Goal: Task Accomplishment & Management: Complete application form

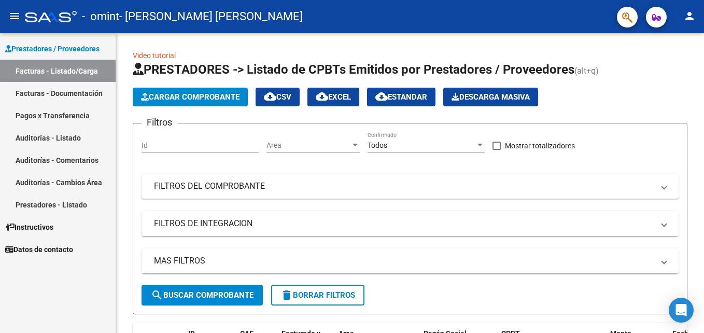
click at [79, 74] on link "Facturas - Listado/Carga" at bounding box center [58, 71] width 116 height 22
click at [79, 96] on link "Facturas - Documentación" at bounding box center [58, 93] width 116 height 22
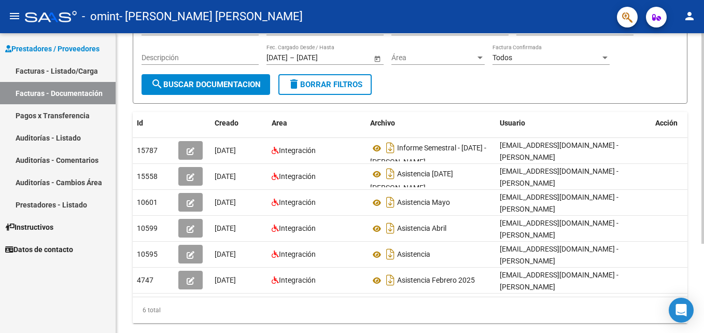
scroll to position [127, 0]
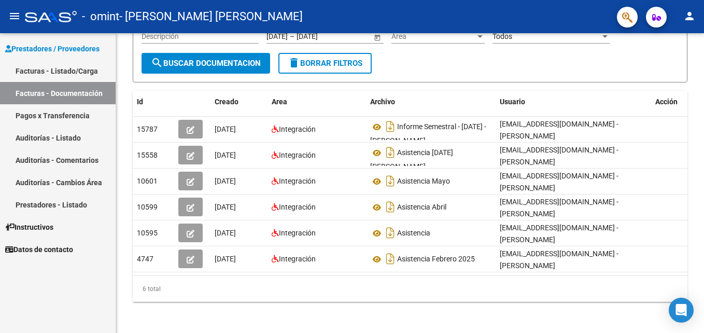
click at [75, 73] on link "Facturas - Listado/Carga" at bounding box center [58, 71] width 116 height 22
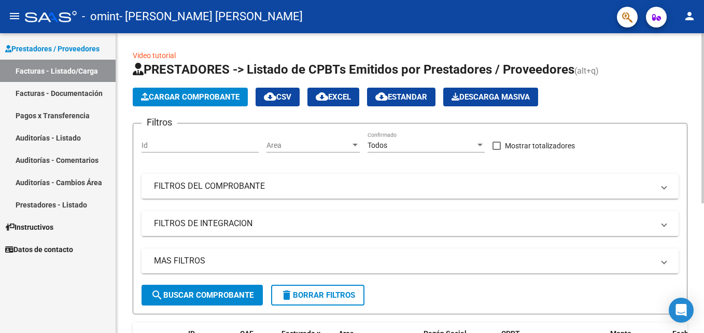
click at [188, 92] on span "Cargar Comprobante" at bounding box center [190, 96] width 99 height 9
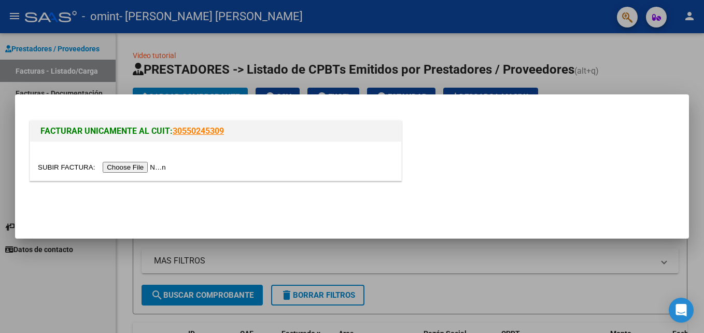
click at [301, 50] on div at bounding box center [352, 166] width 704 height 333
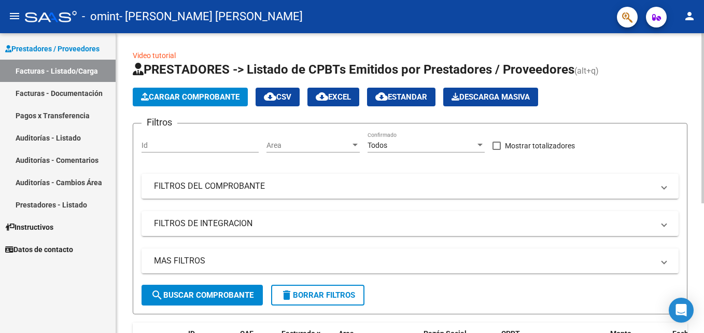
click at [198, 94] on span "Cargar Comprobante" at bounding box center [190, 96] width 99 height 9
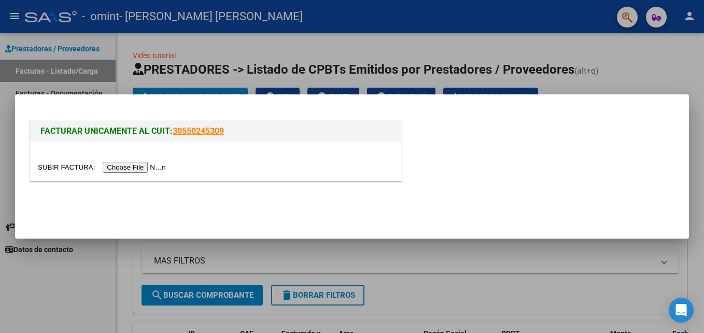
click at [139, 170] on input "file" at bounding box center [103, 167] width 131 height 11
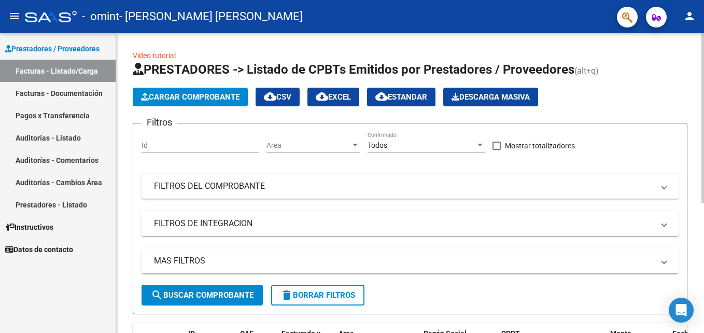
click at [198, 95] on span "Cargar Comprobante" at bounding box center [190, 96] width 99 height 9
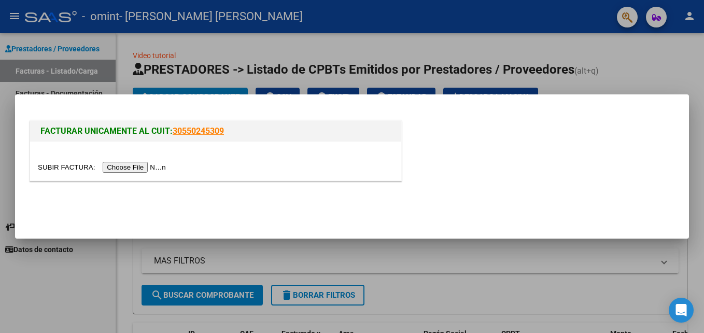
click at [137, 167] on input "file" at bounding box center [103, 167] width 131 height 11
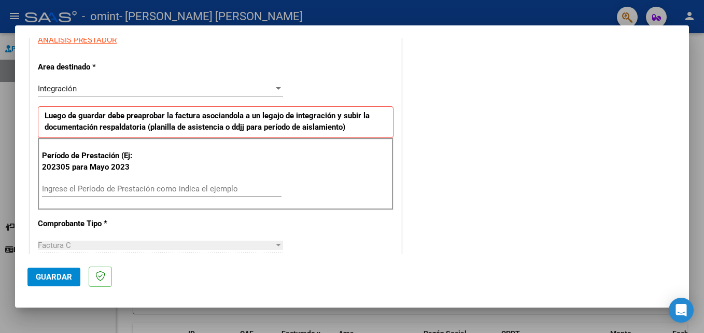
scroll to position [207, 0]
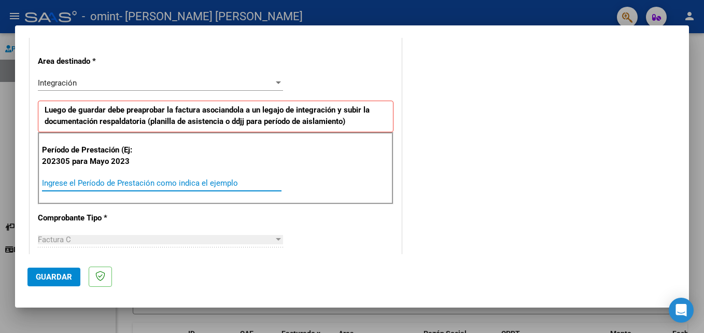
click at [136, 181] on input "Ingrese el Período de Prestación como indica el ejemplo" at bounding box center [162, 182] width 240 height 9
type input "202507"
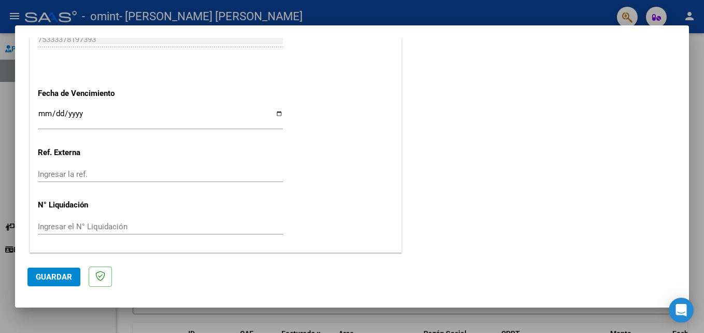
scroll to position [677, 0]
click at [49, 111] on input "Ingresar la fecha" at bounding box center [160, 117] width 245 height 17
type input "2025-08-15"
click at [85, 170] on input "Ingresar la ref." at bounding box center [160, 173] width 245 height 9
click at [112, 175] on input "Ingresar la ref." at bounding box center [160, 173] width 245 height 9
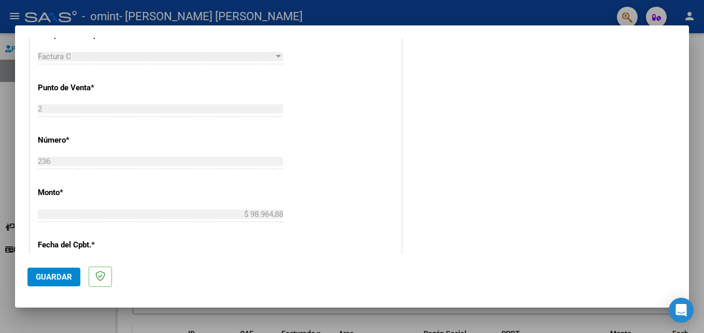
scroll to position [519, 0]
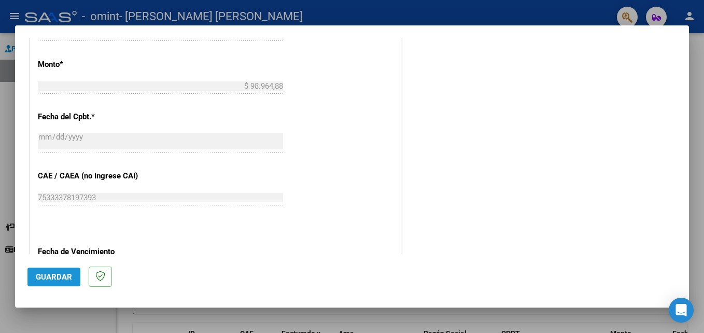
click at [51, 270] on button "Guardar" at bounding box center [53, 277] width 53 height 19
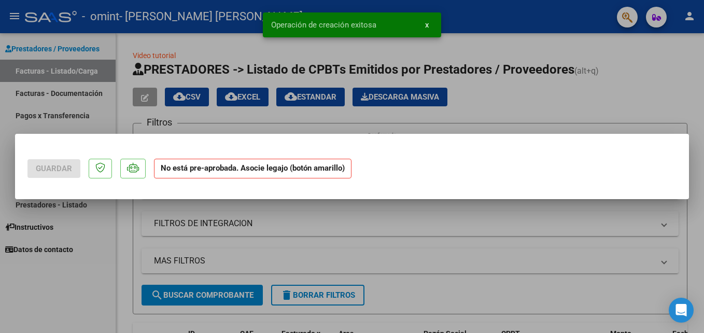
scroll to position [0, 0]
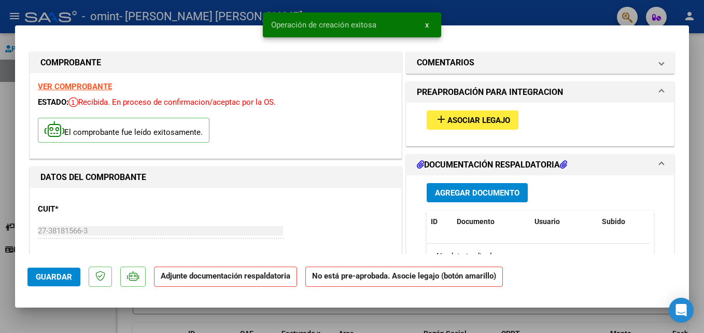
click at [483, 119] on span "Asociar Legajo" at bounding box center [479, 120] width 63 height 9
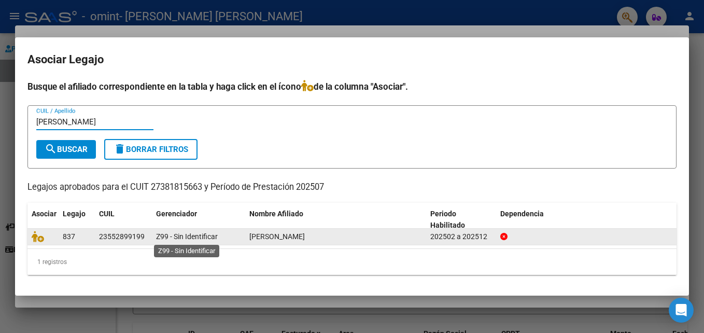
type input "schiel"
click at [205, 234] on span "Z99 - Sin Identificar" at bounding box center [187, 236] width 62 height 8
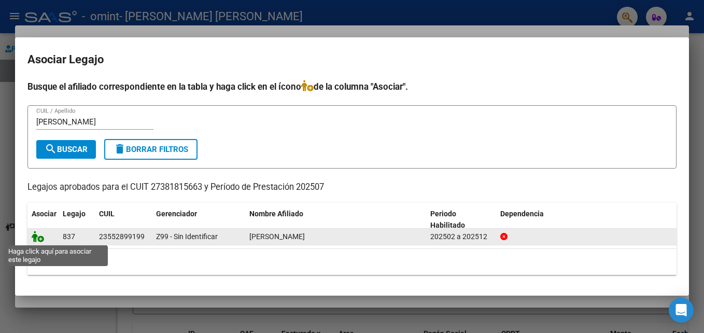
click at [39, 239] on icon at bounding box center [38, 236] width 12 height 11
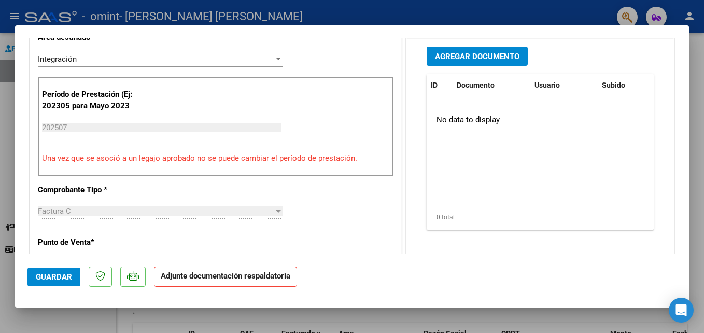
scroll to position [259, 0]
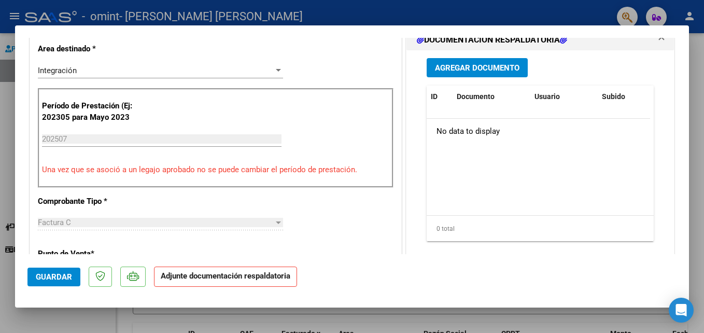
click at [474, 72] on span "Agregar Documento" at bounding box center [477, 67] width 85 height 9
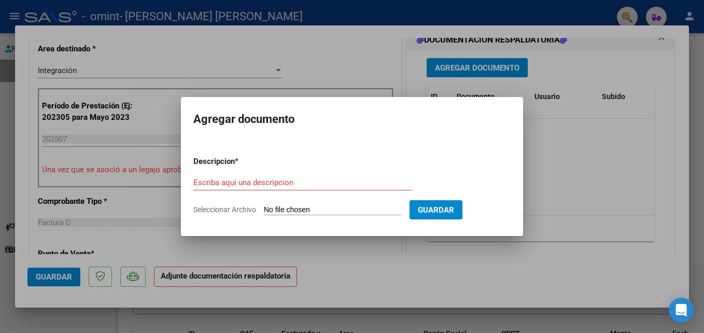
click at [306, 209] on input "Seleccionar Archivo" at bounding box center [332, 210] width 137 height 10
type input "C:\fakepath\20250815_110449.pdf"
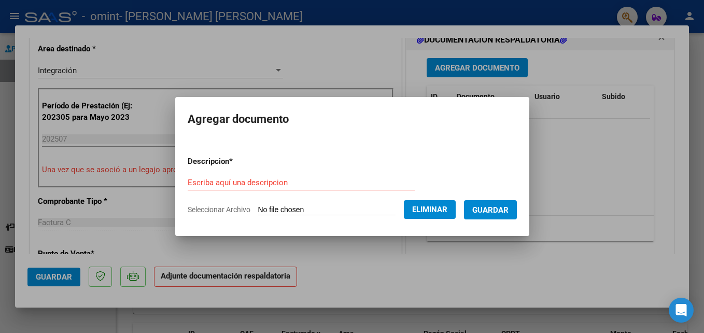
click at [295, 186] on input "Escriba aquí una descripcion" at bounding box center [301, 182] width 227 height 9
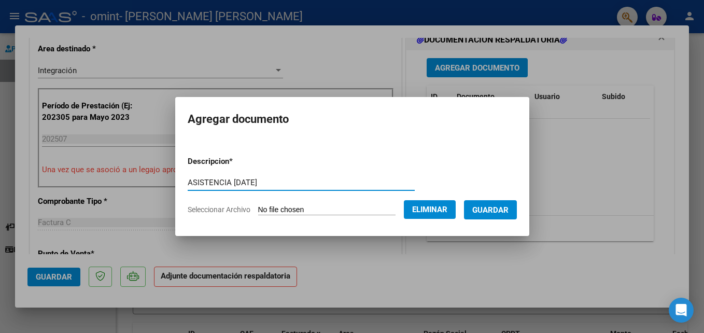
type input "ASISTENCIA JULIO 2025"
click at [491, 209] on span "Guardar" at bounding box center [491, 209] width 36 height 9
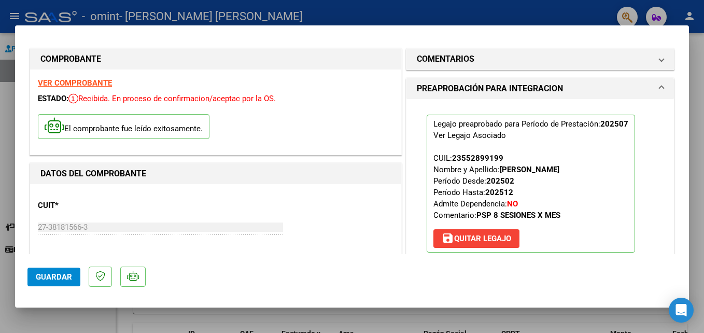
scroll to position [0, 0]
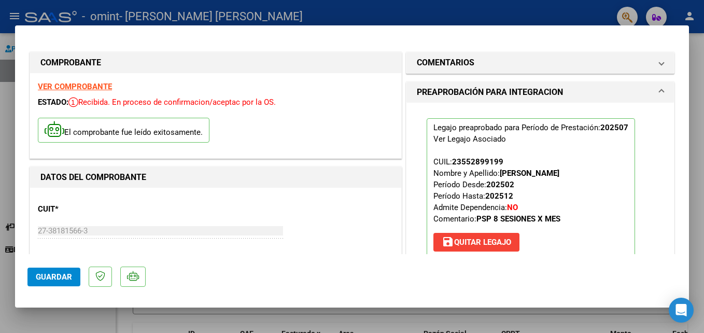
drag, startPoint x: 478, startPoint y: 62, endPoint x: 475, endPoint y: 77, distance: 15.8
click at [477, 62] on mat-panel-title "COMENTARIOS" at bounding box center [534, 63] width 234 height 12
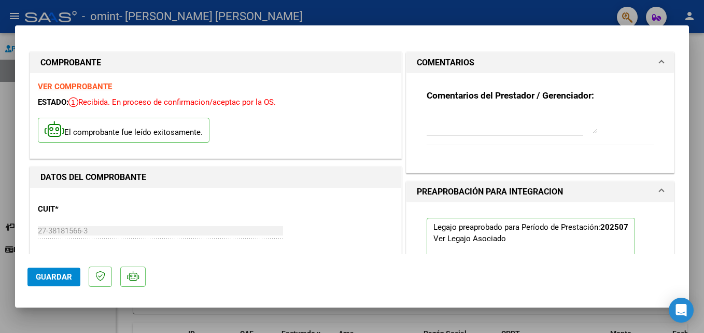
click at [483, 120] on textarea at bounding box center [512, 123] width 171 height 21
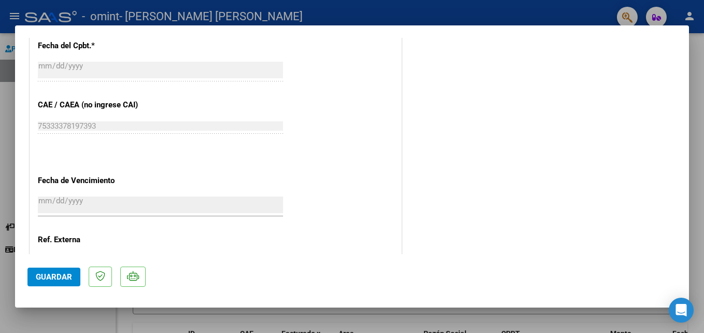
scroll to position [712, 0]
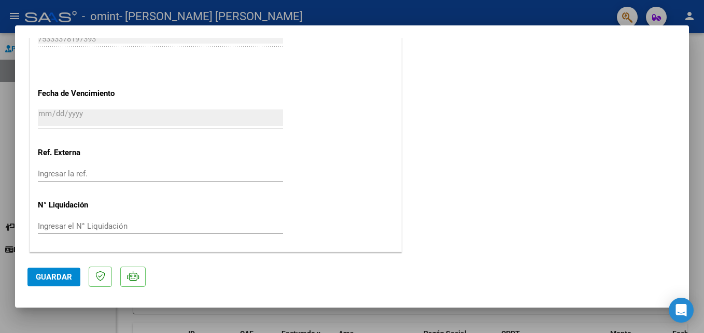
click at [51, 275] on span "Guardar" at bounding box center [54, 276] width 36 height 9
click at [55, 278] on span "Guardar" at bounding box center [54, 276] width 36 height 9
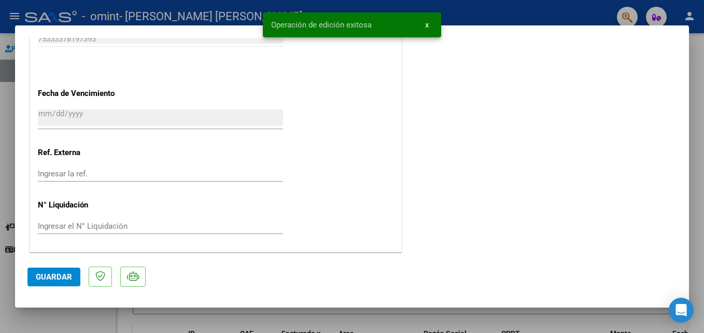
click at [425, 24] on span "x" at bounding box center [427, 24] width 4 height 9
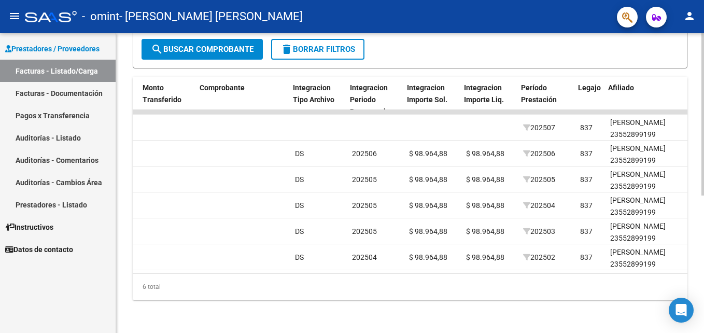
scroll to position [0, 963]
click at [524, 63] on div "Video tutorial PRESTADORES -> Listado de CPBTs Emitidos por Prestadores / Prove…" at bounding box center [410, 52] width 555 height 496
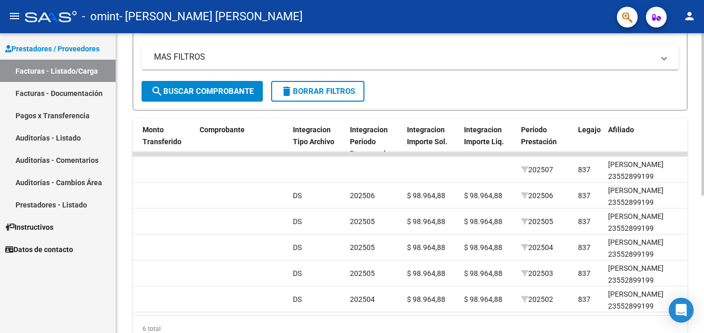
scroll to position [47, 0]
